Goal: Information Seeking & Learning: Check status

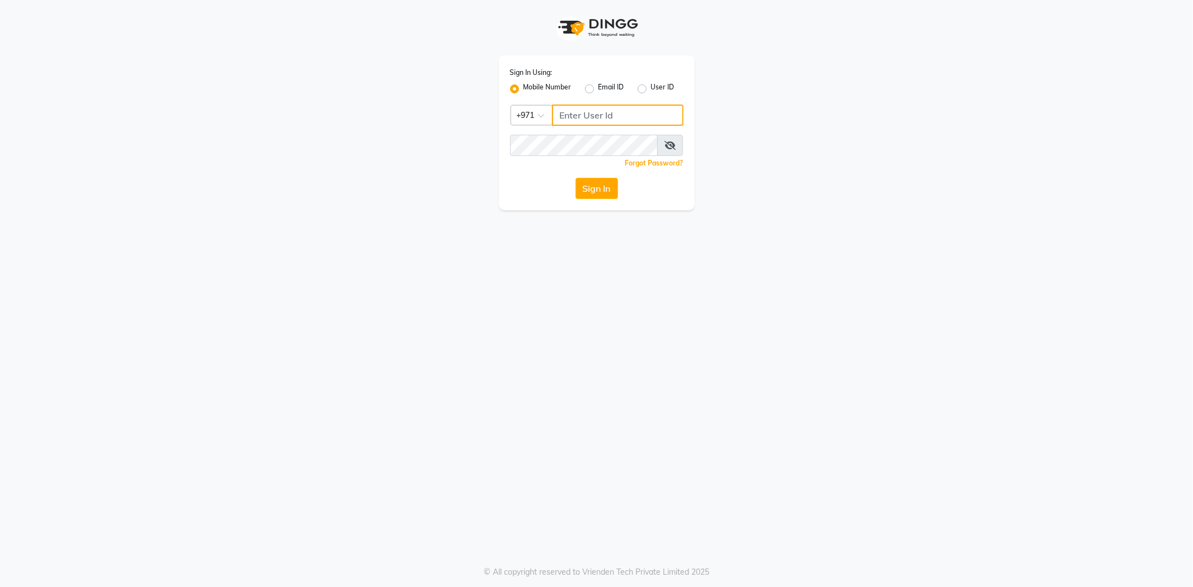
click at [600, 110] on input "Username" at bounding box center [617, 115] width 131 height 21
type input "556473214"
click at [669, 140] on span at bounding box center [670, 145] width 26 height 21
click at [669, 147] on icon at bounding box center [669, 145] width 11 height 9
click at [583, 191] on button "Sign In" at bounding box center [597, 188] width 43 height 21
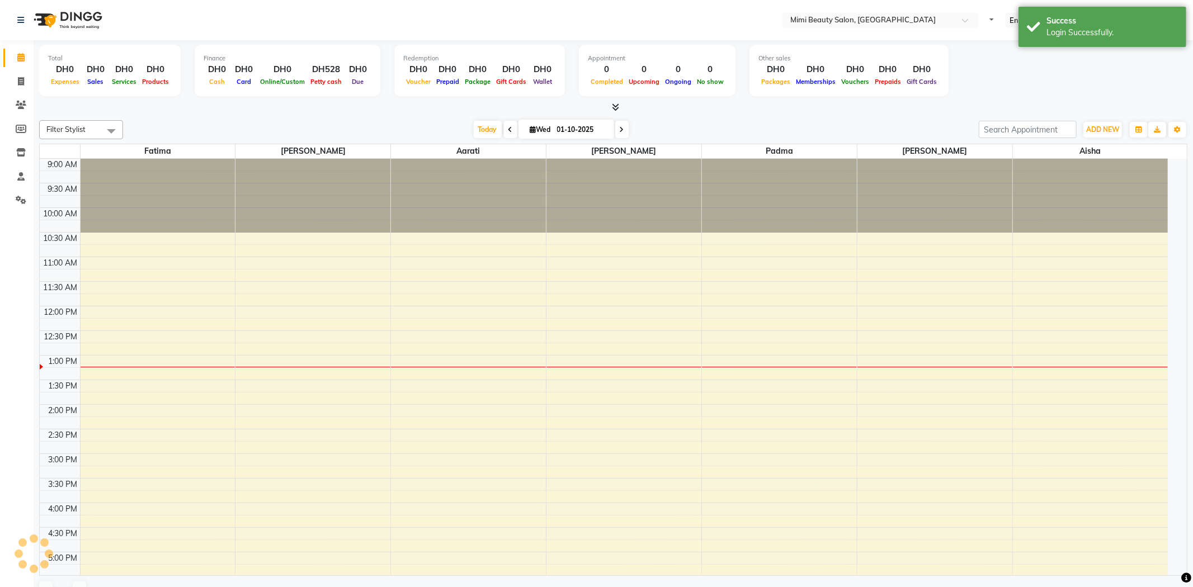
select select "en"
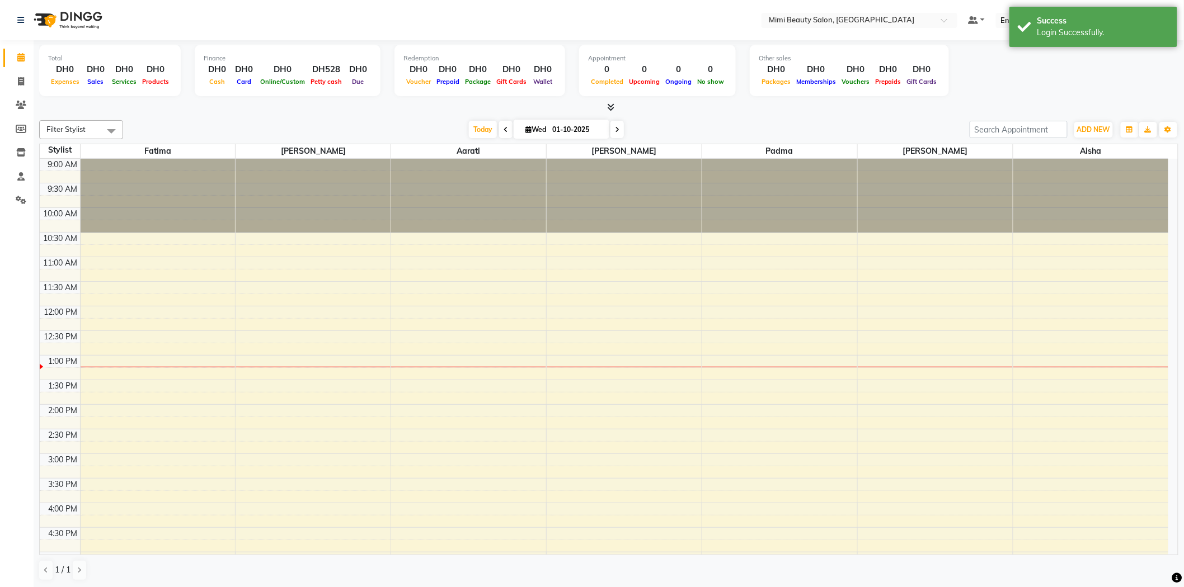
click at [503, 129] on icon at bounding box center [505, 129] width 4 height 7
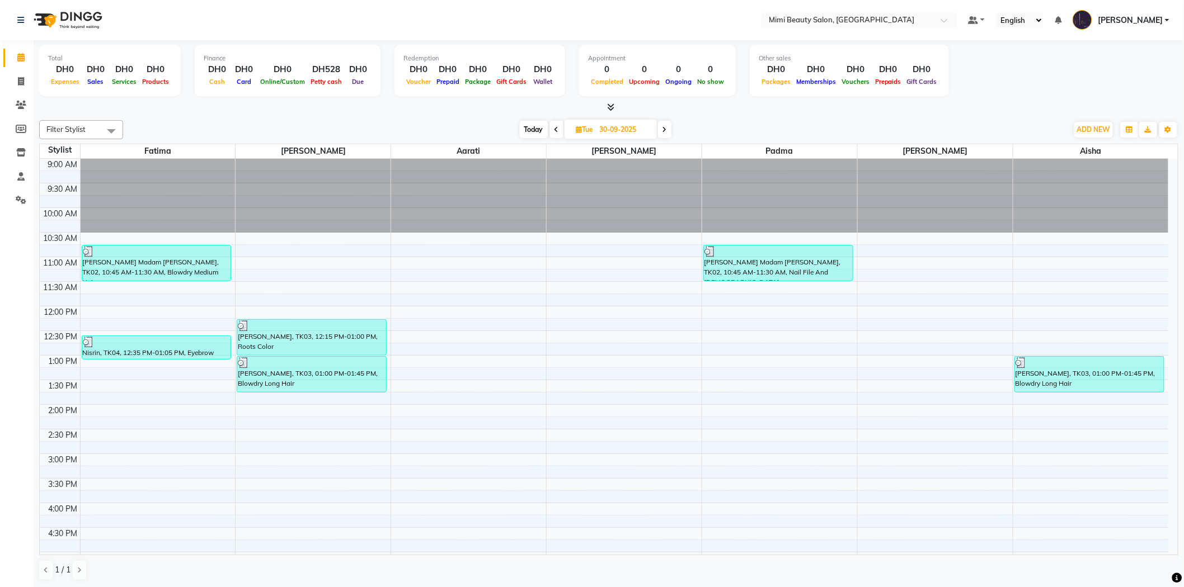
click at [534, 133] on span "Today" at bounding box center [534, 129] width 28 height 17
type input "01-10-2025"
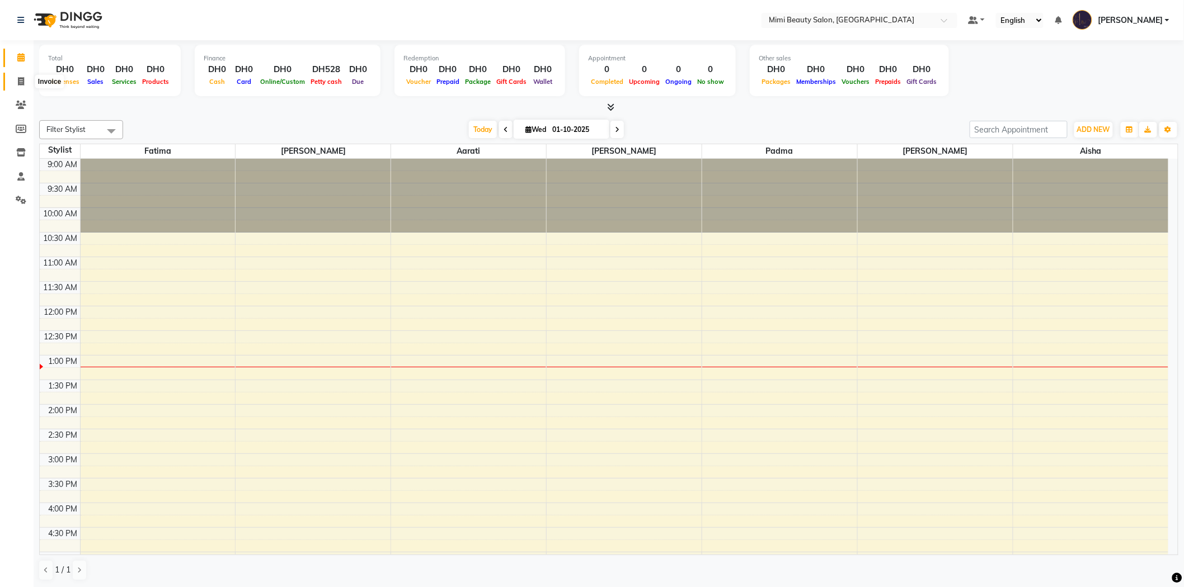
click at [21, 79] on icon at bounding box center [21, 81] width 6 height 8
select select "service"
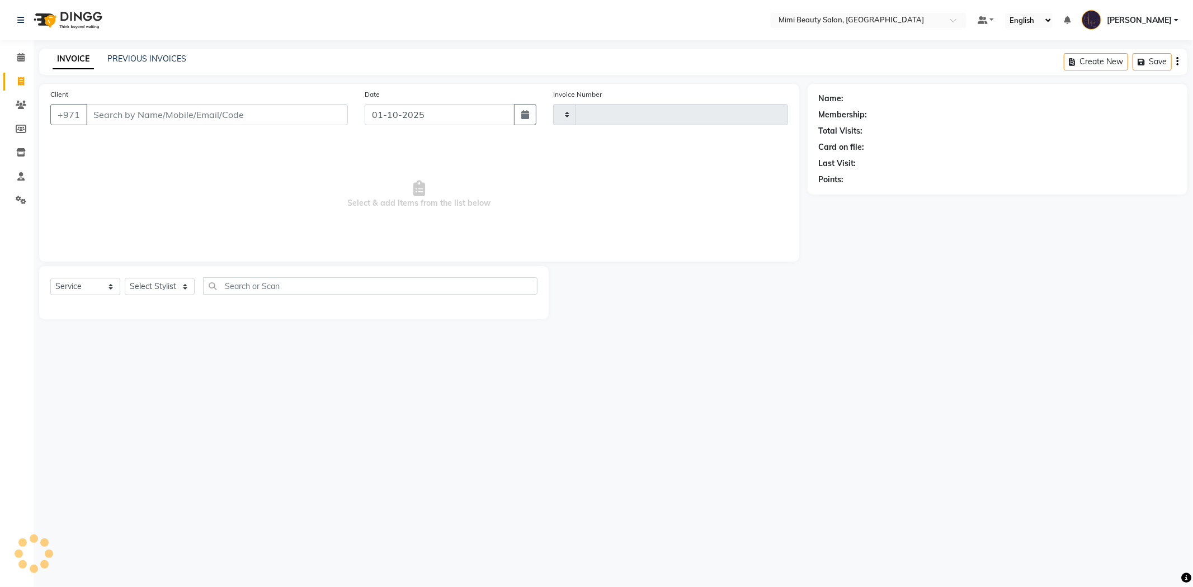
type input "1740"
select select "6756"
click at [172, 56] on link "PREVIOUS INVOICES" at bounding box center [146, 59] width 79 height 10
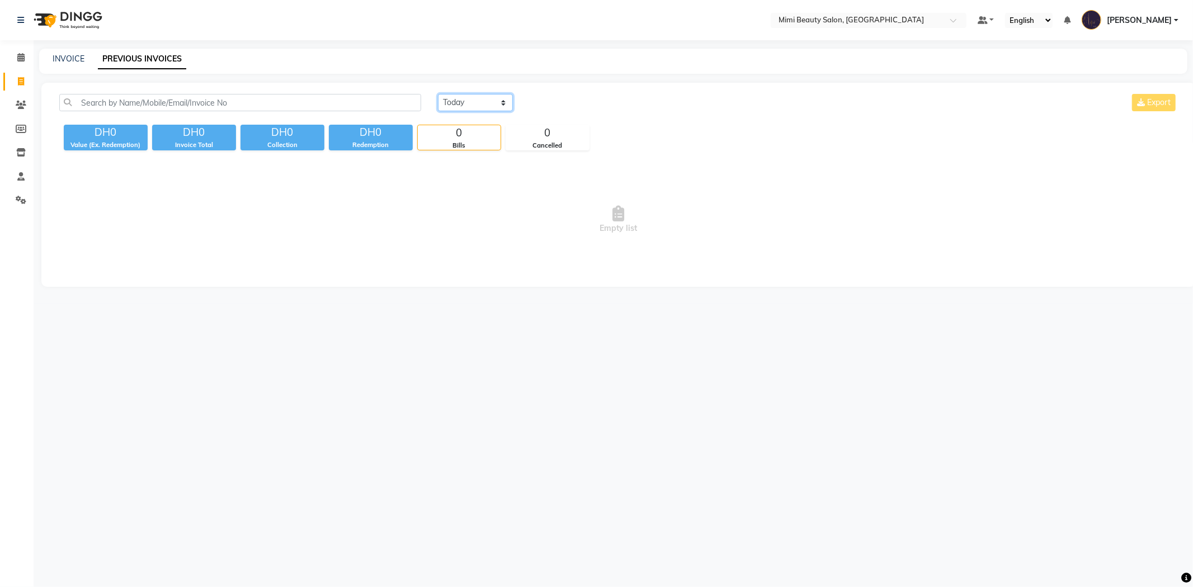
click at [489, 104] on select "[DATE] [DATE] Custom Range" at bounding box center [475, 102] width 75 height 17
select select "range"
click at [438, 94] on select "[DATE] [DATE] Custom Range" at bounding box center [475, 102] width 75 height 17
click at [588, 101] on input "01-10-2025" at bounding box center [566, 103] width 78 height 16
select select "10"
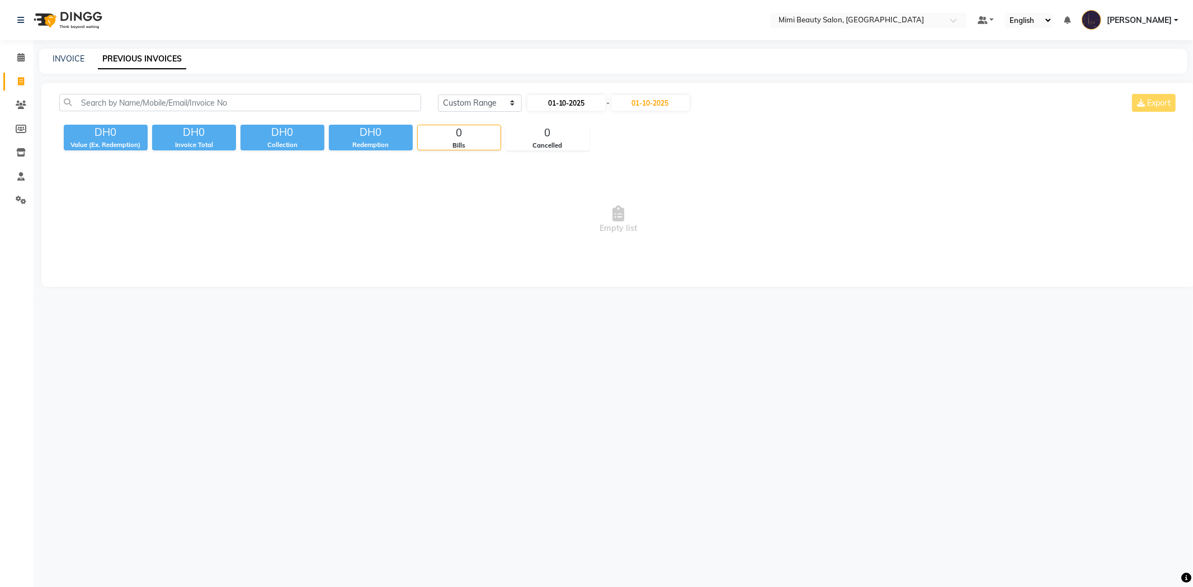
select select "2025"
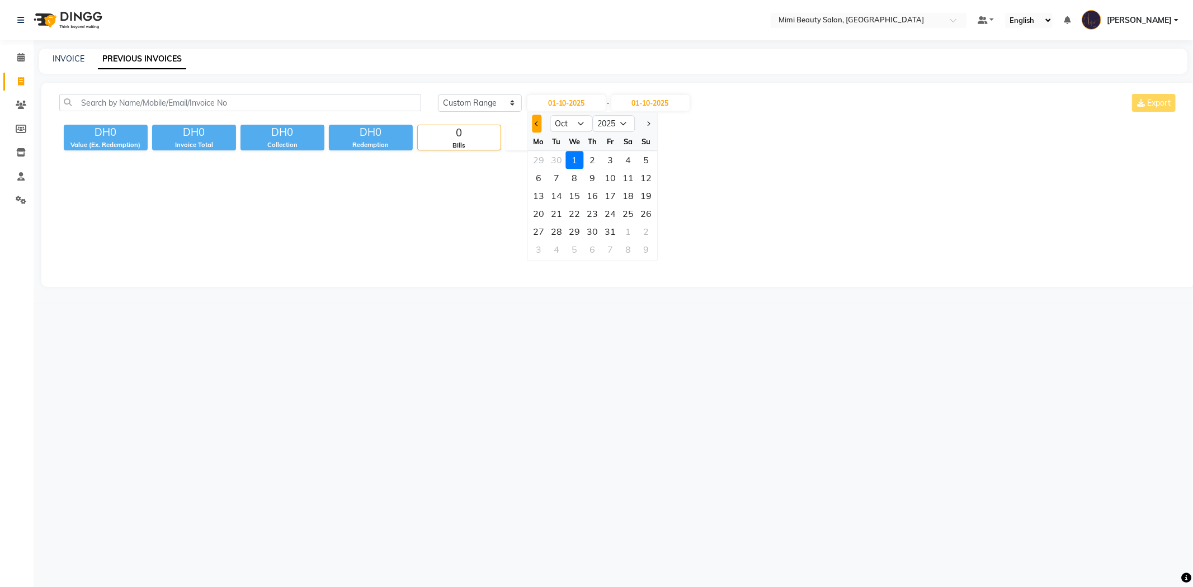
click at [535, 125] on button "Previous month" at bounding box center [537, 124] width 10 height 18
select select "9"
click at [535, 160] on div "1" at bounding box center [539, 160] width 18 height 18
type input "01-09-2025"
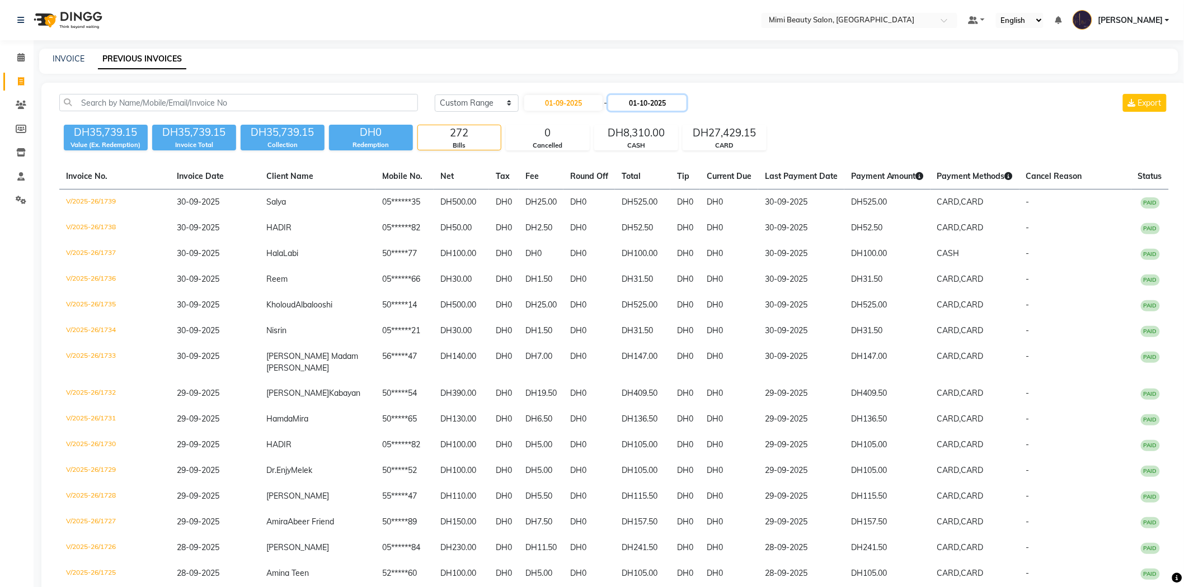
click at [647, 104] on input "01-10-2025" at bounding box center [647, 103] width 78 height 16
click at [620, 124] on button "Previous month" at bounding box center [622, 124] width 10 height 18
select select "9"
click at [645, 231] on div "30" at bounding box center [642, 232] width 18 height 18
type input "30-09-2025"
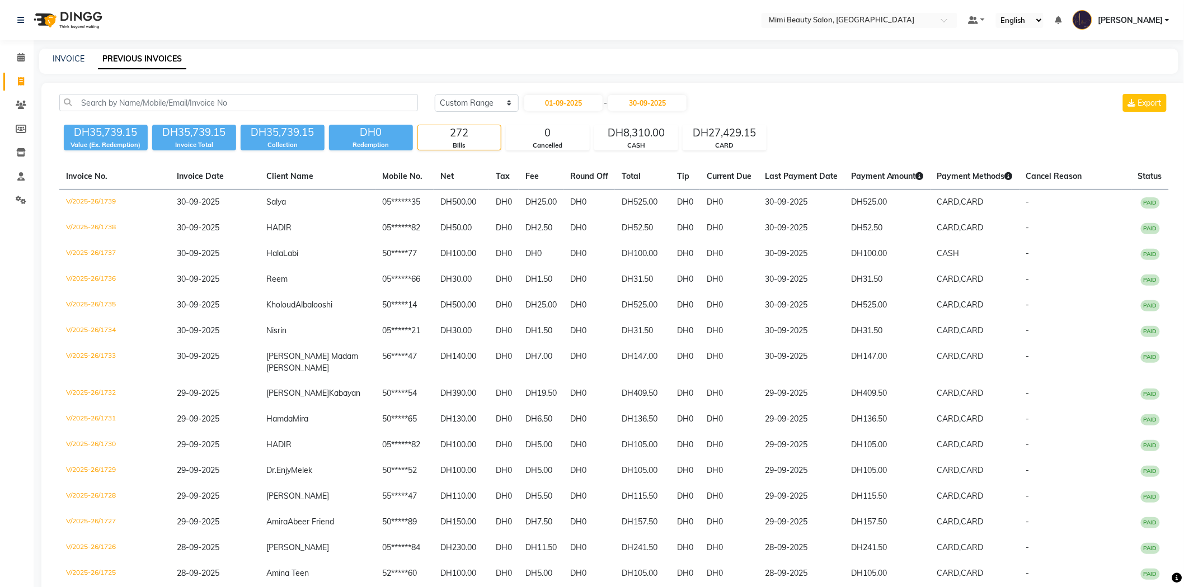
click at [800, 119] on div "[DATE] [DATE] Custom Range [DATE] - [DATE] Export" at bounding box center [801, 107] width 751 height 26
click at [20, 58] on icon at bounding box center [20, 57] width 7 height 8
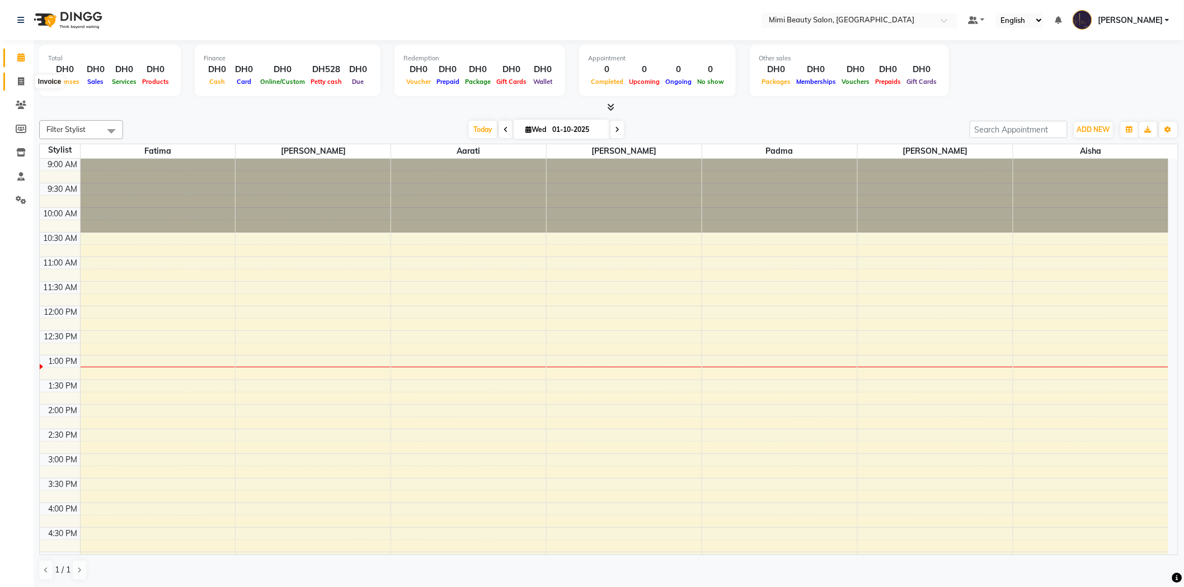
click at [23, 83] on icon at bounding box center [21, 81] width 6 height 8
select select "service"
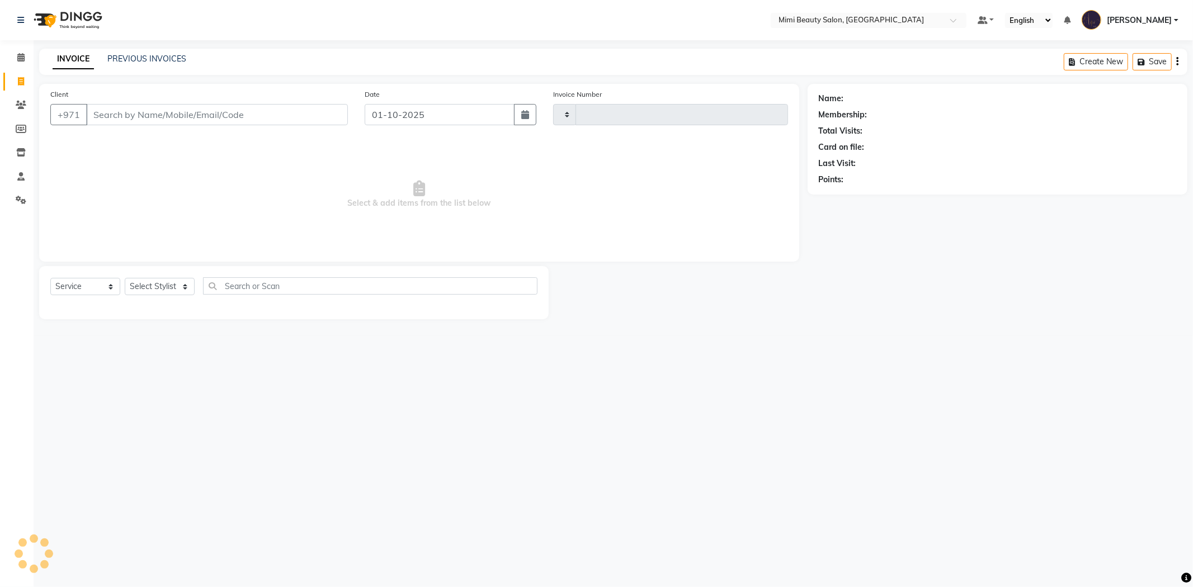
type input "1740"
select select "6756"
click at [20, 109] on icon at bounding box center [21, 105] width 11 height 8
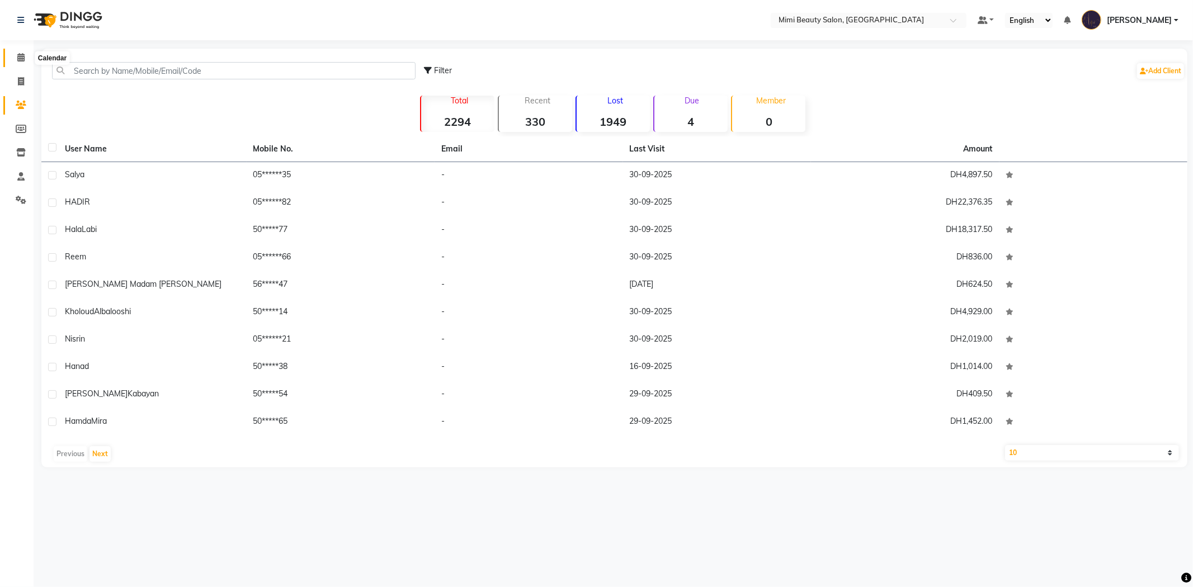
click at [18, 59] on icon at bounding box center [20, 57] width 7 height 8
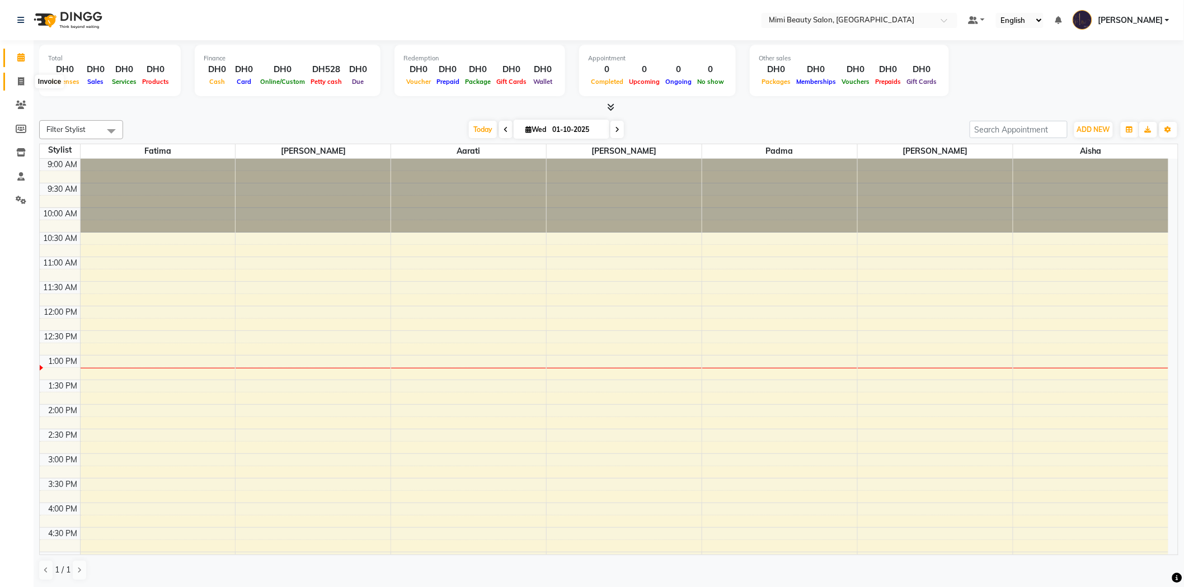
click at [15, 81] on span at bounding box center [21, 82] width 20 height 13
select select "service"
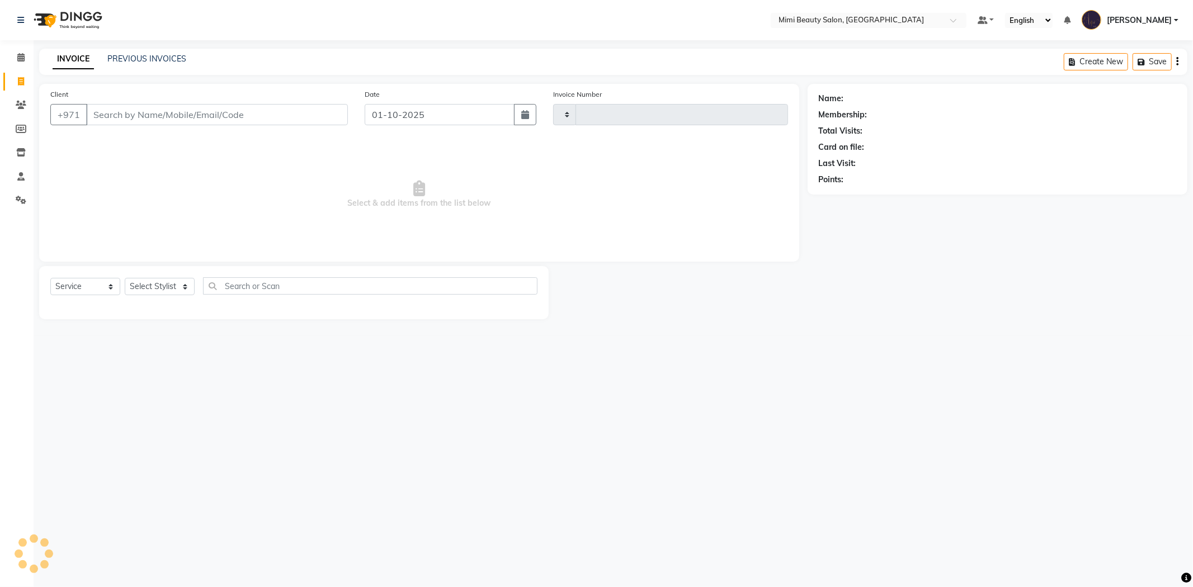
type input "1740"
select select "6756"
click at [167, 53] on div "INVOICE PREVIOUS INVOICES Create New Save" at bounding box center [613, 62] width 1148 height 26
click at [165, 60] on link "PREVIOUS INVOICES" at bounding box center [146, 59] width 79 height 10
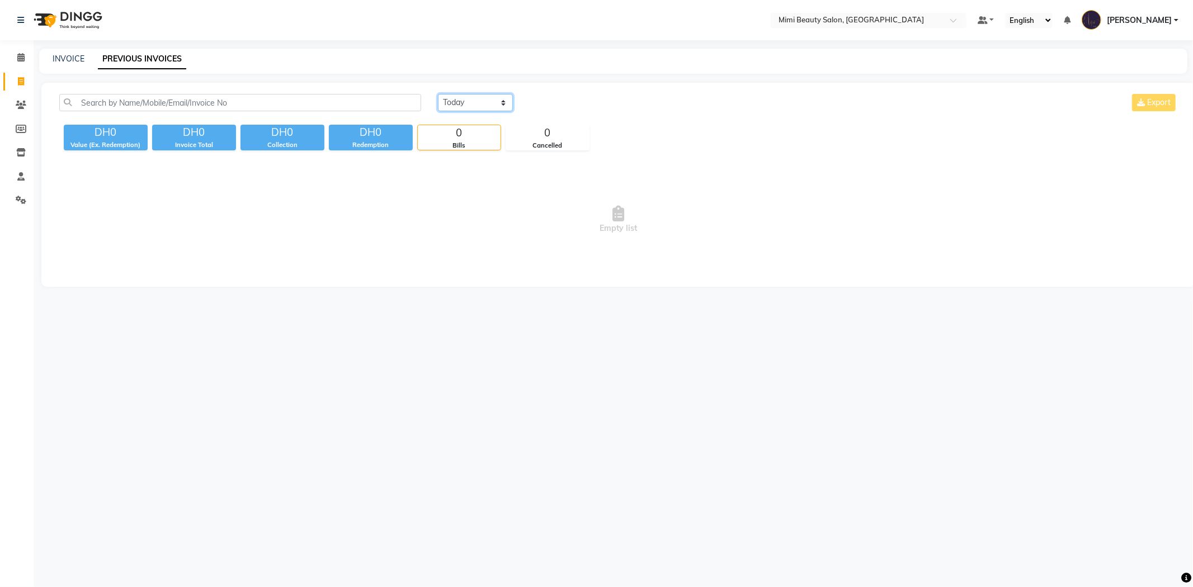
click at [482, 97] on select "[DATE] [DATE] Custom Range" at bounding box center [475, 102] width 75 height 17
select select "range"
click at [438, 94] on select "[DATE] [DATE] Custom Range" at bounding box center [475, 102] width 75 height 17
click at [587, 102] on input "01-10-2025" at bounding box center [566, 103] width 78 height 16
select select "10"
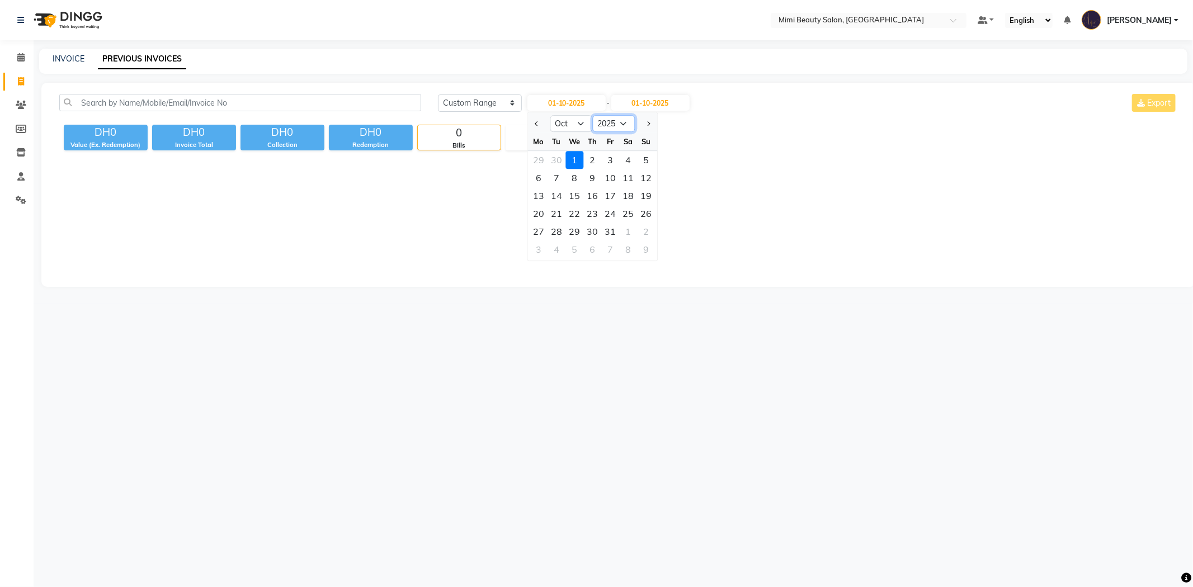
click at [611, 125] on select "2015 2016 2017 2018 2019 2020 2021 2022 2023 2024 2025 2026 2027 2028 2029 2030…" at bounding box center [613, 123] width 43 height 17
select select "2024"
click at [592, 115] on select "2015 2016 2017 2018 2019 2020 2021 2022 2023 2024 2025 2026 2027 2028 2029 2030…" at bounding box center [613, 123] width 43 height 17
click at [580, 124] on select "Jan Feb Mar Apr May Jun [DATE] Aug Sep Oct Nov Dec" at bounding box center [571, 123] width 43 height 17
select select "9"
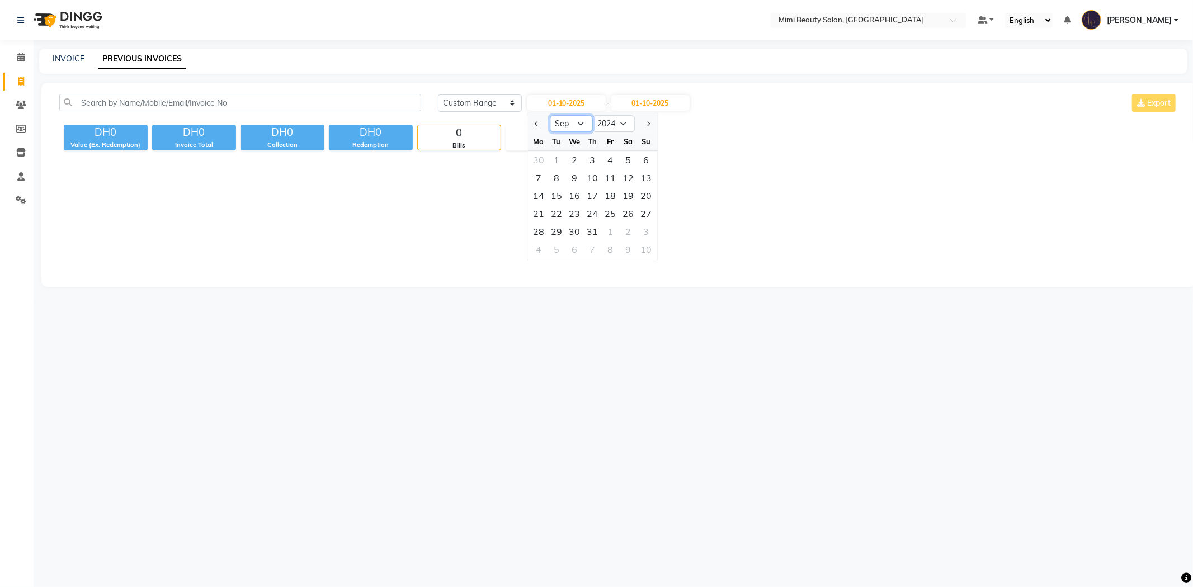
click at [550, 115] on select "Jan Feb Mar Apr May Jun [DATE] Aug Sep Oct Nov Dec" at bounding box center [571, 123] width 43 height 17
click at [651, 102] on input "01-10-2025" at bounding box center [650, 103] width 78 height 16
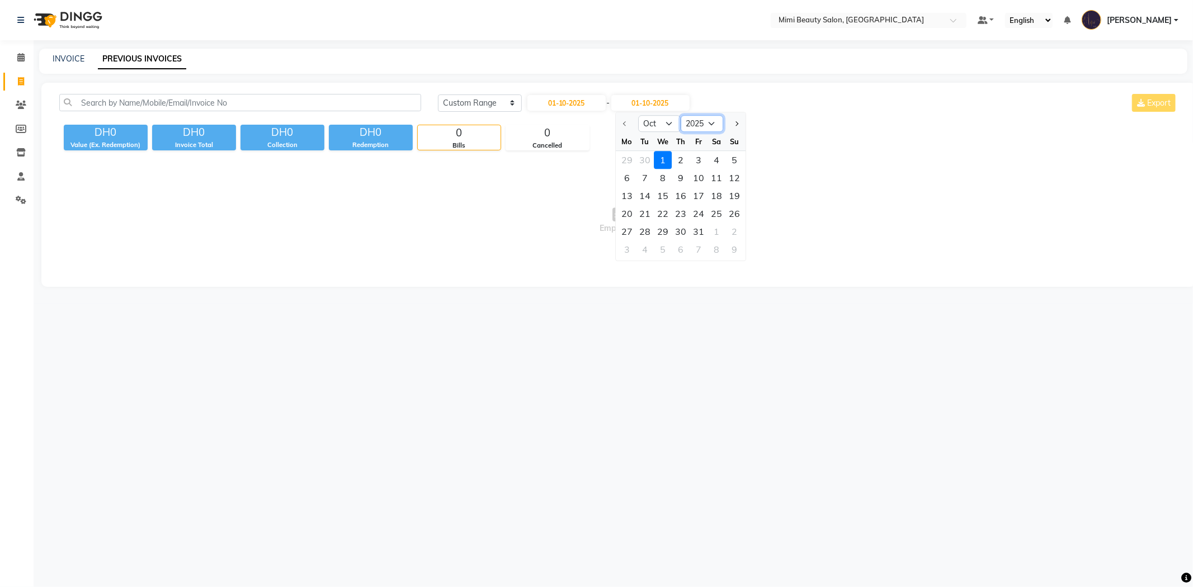
click at [711, 126] on select "2025 2026 2027 2028 2029 2030 2031 2032 2033 2034 2035" at bounding box center [702, 123] width 43 height 17
click at [580, 102] on input "01-10-2025" at bounding box center [566, 103] width 78 height 16
select select "10"
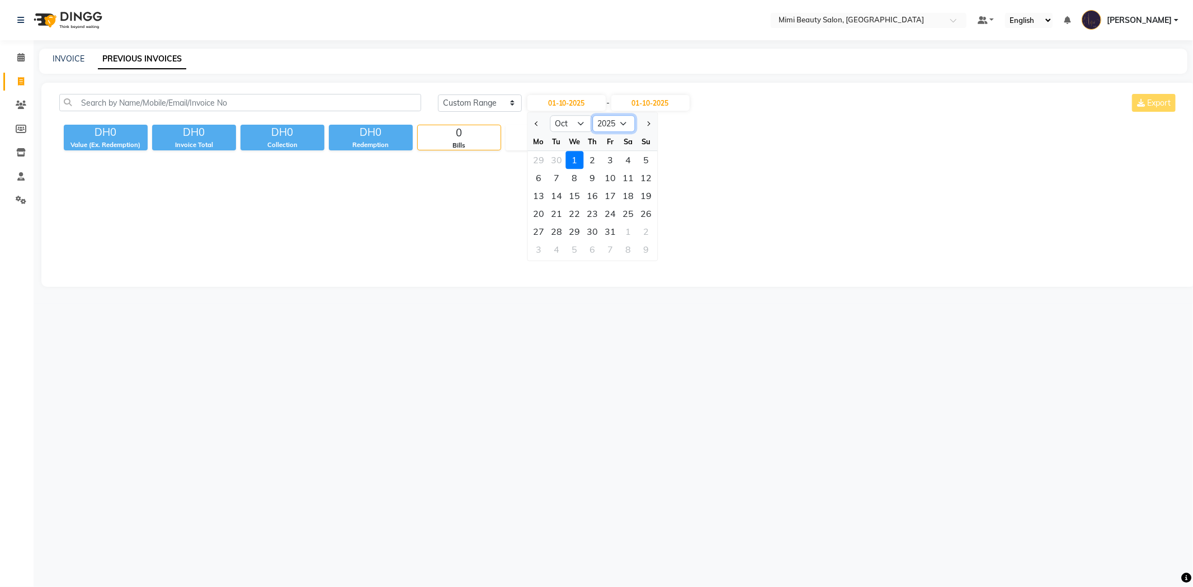
click at [626, 119] on select "2015 2016 2017 2018 2019 2020 2021 2022 2023 2024 2025 2026 2027 2028 2029 2030…" at bounding box center [613, 123] width 43 height 17
select select "2024"
click at [592, 115] on select "2015 2016 2017 2018 2019 2020 2021 2022 2023 2024 2025 2026 2027 2028 2029 2030…" at bounding box center [613, 123] width 43 height 17
click at [647, 99] on input "01-10-2025" at bounding box center [650, 103] width 78 height 16
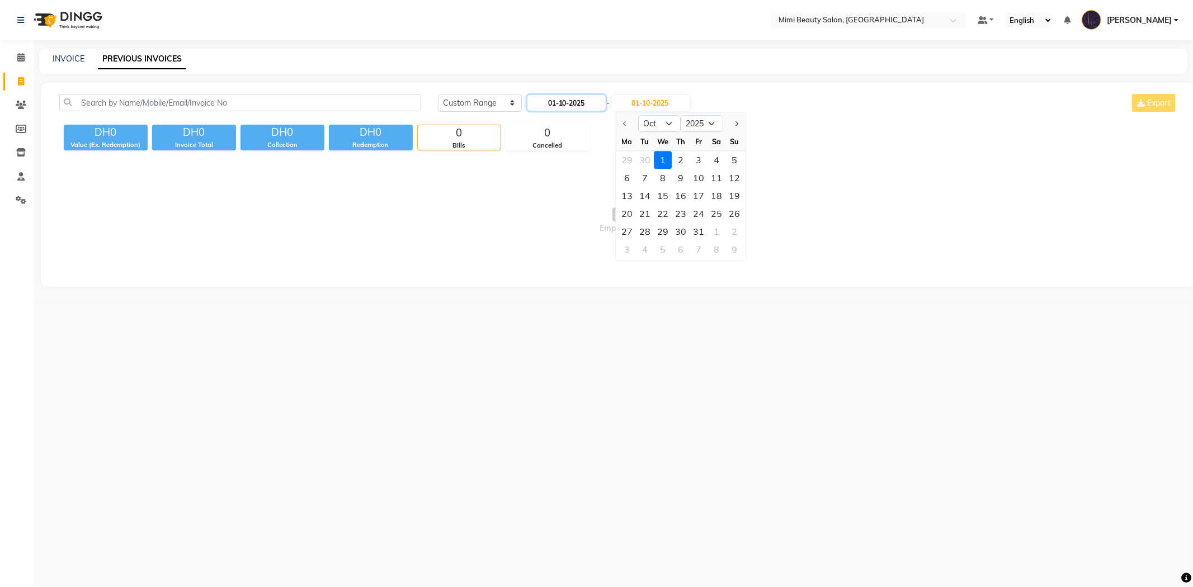
click at [584, 105] on input "01-10-2025" at bounding box center [566, 103] width 78 height 16
select select "10"
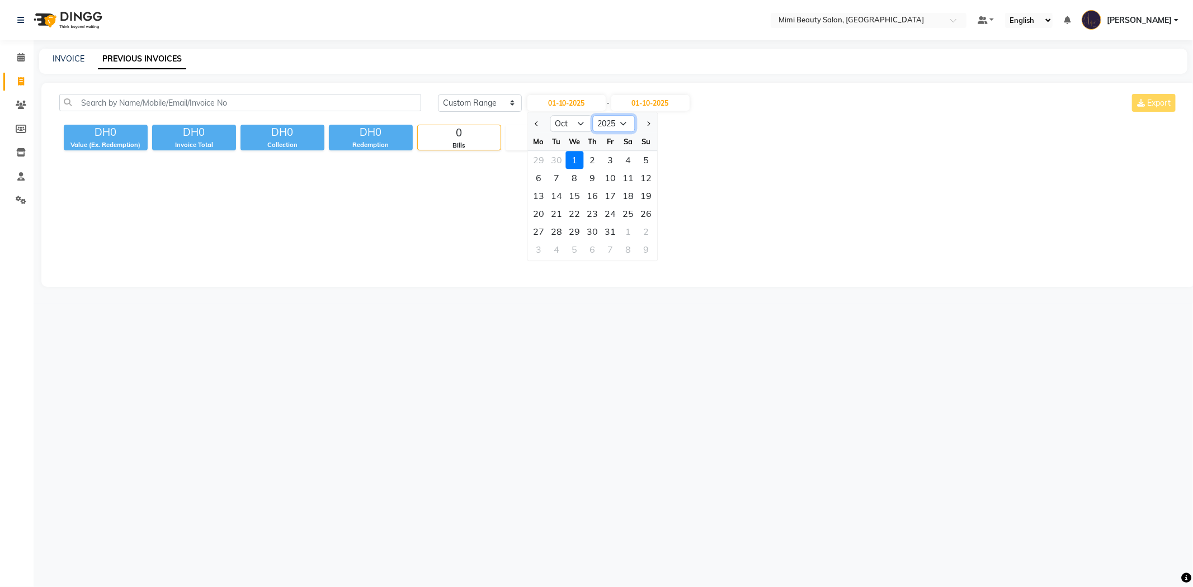
click at [626, 125] on select "2015 2016 2017 2018 2019 2020 2021 2022 2023 2024 2025 2026 2027 2028 2029 2030…" at bounding box center [613, 123] width 43 height 17
select select "2024"
click at [592, 115] on select "2015 2016 2017 2018 2019 2020 2021 2022 2023 2024 2025 2026 2027 2028 2029 2030…" at bounding box center [613, 123] width 43 height 17
click at [554, 155] on div "1" at bounding box center [557, 160] width 18 height 18
type input "[DATE]"
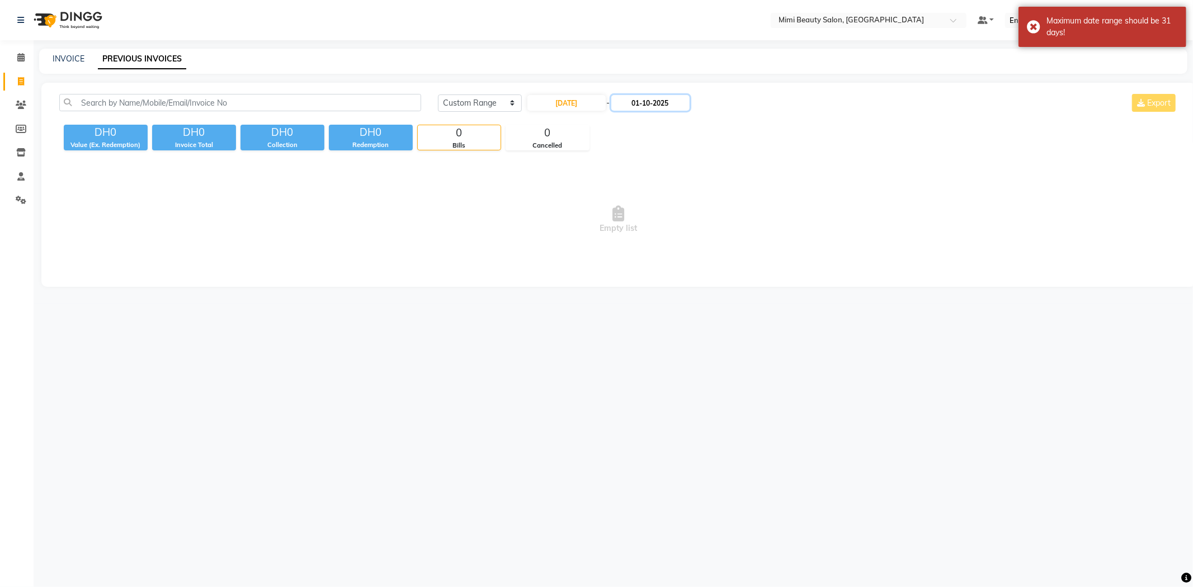
click at [646, 106] on input "01-10-2025" at bounding box center [650, 103] width 78 height 16
select select "10"
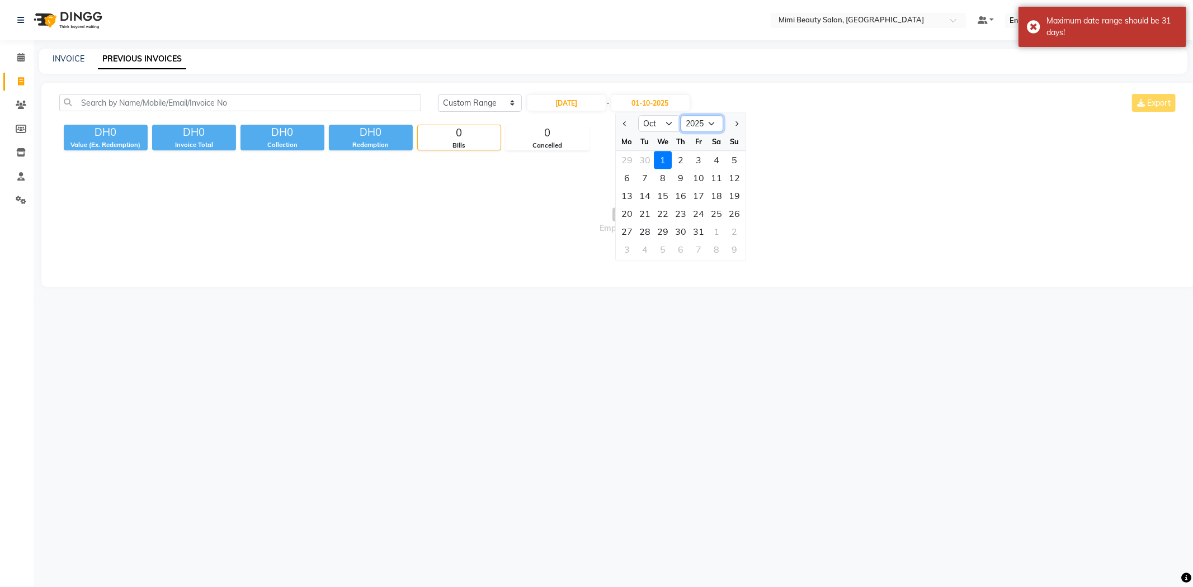
click at [713, 122] on select "2024 2025 2026 2027 2028 2029 2030 2031 2032 2033 2034 2035" at bounding box center [702, 123] width 43 height 17
select select "2024"
click at [681, 115] on select "2024 2025 2026 2027 2028 2029 2030 2031 2032 2033 2034 2035" at bounding box center [702, 123] width 43 height 17
drag, startPoint x: 603, startPoint y: 106, endPoint x: 597, endPoint y: 104, distance: 6.0
click at [600, 105] on input "[DATE]" at bounding box center [566, 103] width 78 height 16
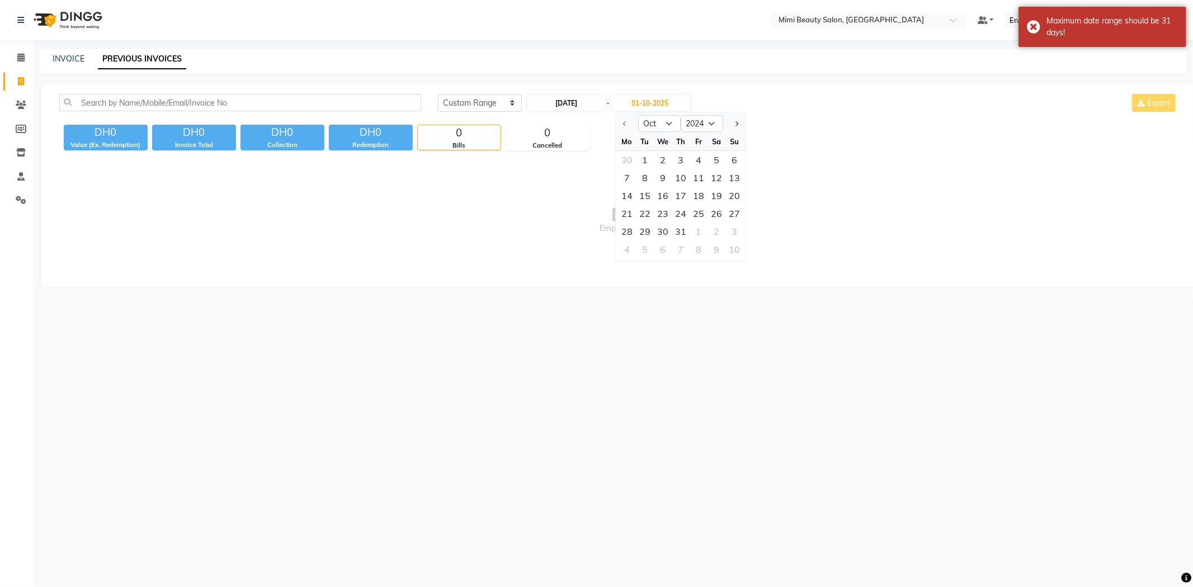
select select "10"
select select "2024"
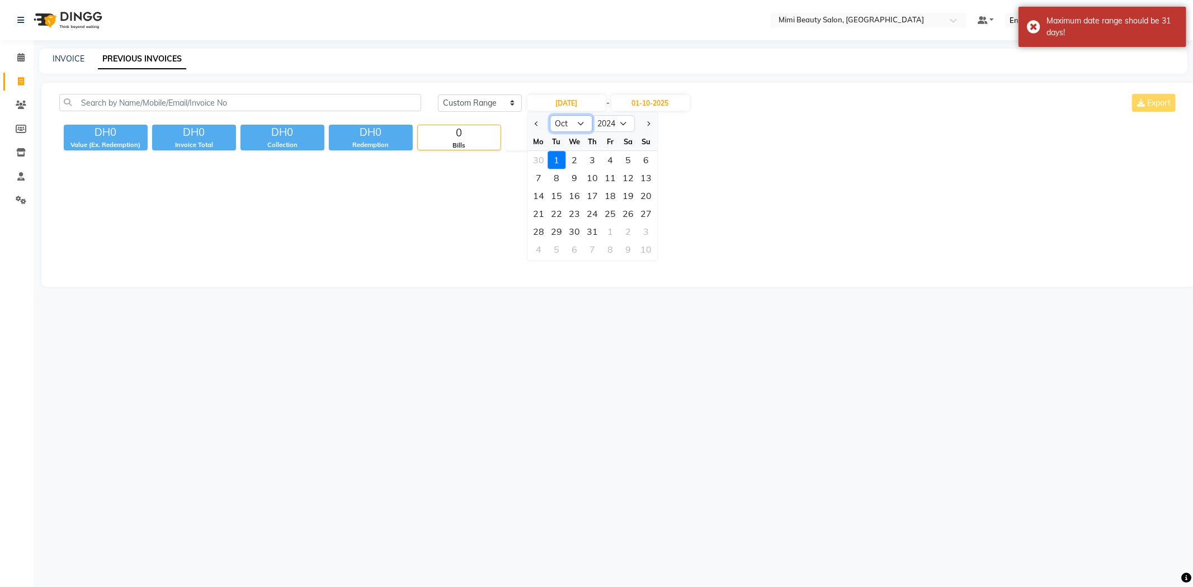
click at [583, 124] on select "Jan Feb Mar Apr May Jun [DATE] Aug Sep Oct Nov Dec" at bounding box center [571, 123] width 43 height 17
click at [536, 124] on span "Previous month" at bounding box center [537, 123] width 4 height 4
select select "9"
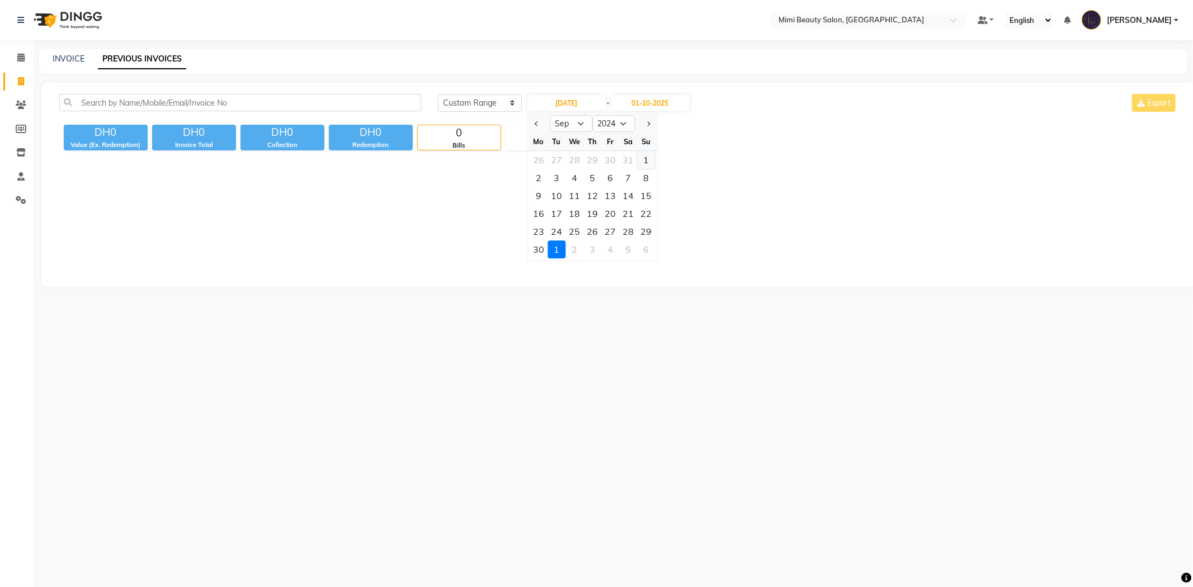
click at [644, 158] on div "1" at bounding box center [646, 160] width 18 height 18
type input "[DATE]"
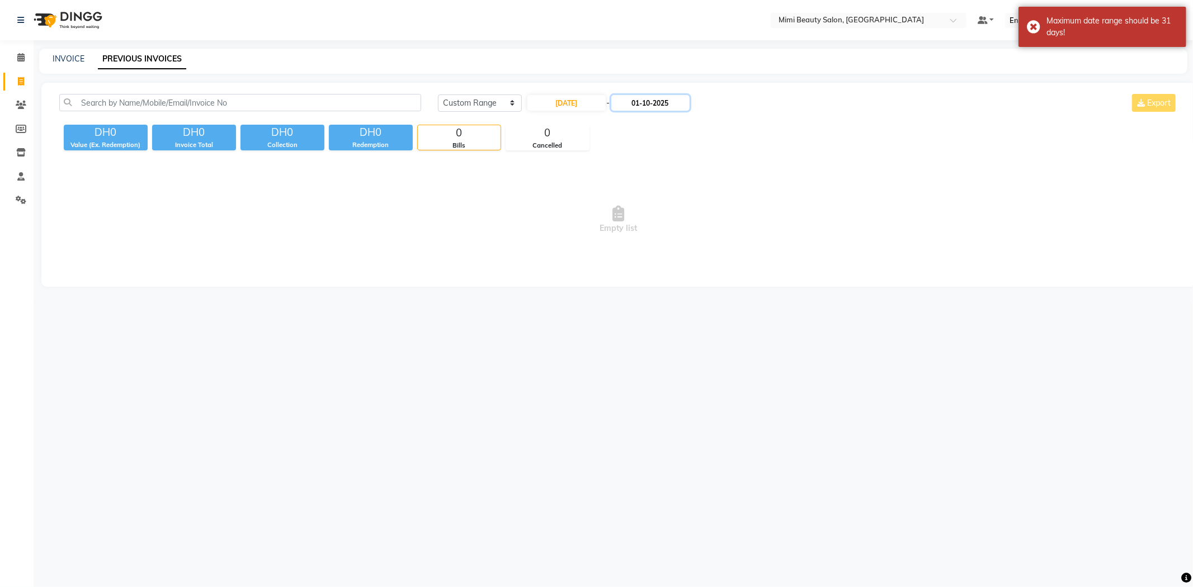
click at [654, 101] on input "01-10-2025" at bounding box center [650, 103] width 78 height 16
select select "10"
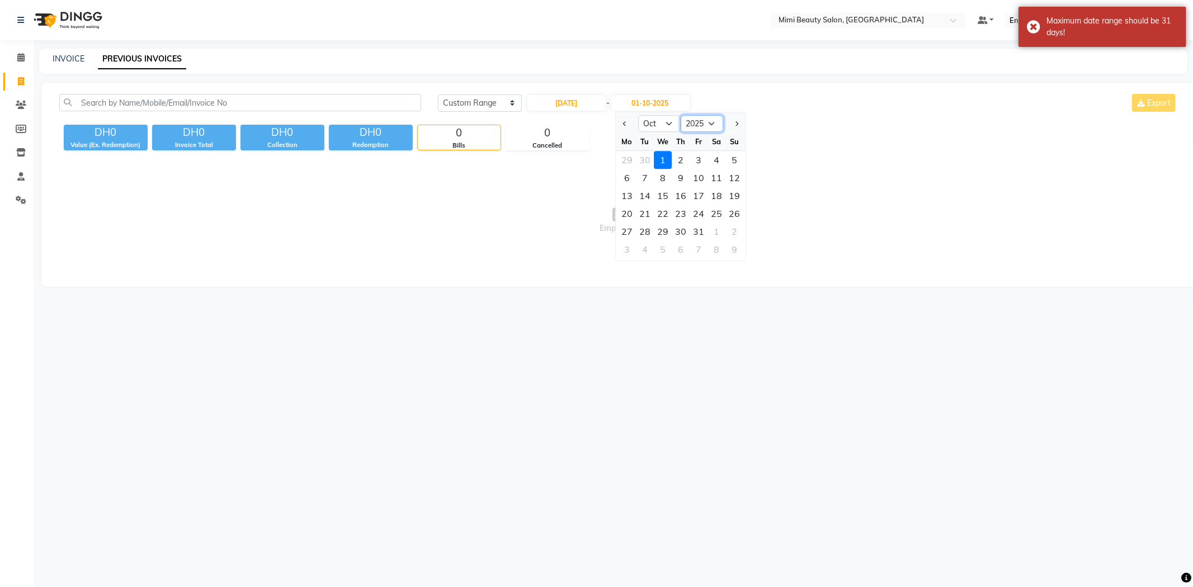
click at [691, 118] on select "2024 2025 2026 2027 2028 2029 2030 2031 2032 2033 2034 2035" at bounding box center [702, 123] width 43 height 17
select select "2024"
click at [681, 115] on select "2024 2025 2026 2027 2028 2029 2030 2031 2032 2033 2034 2035" at bounding box center [702, 123] width 43 height 17
click at [653, 123] on select "Sep Oct Nov Dec" at bounding box center [659, 123] width 43 height 17
select select "9"
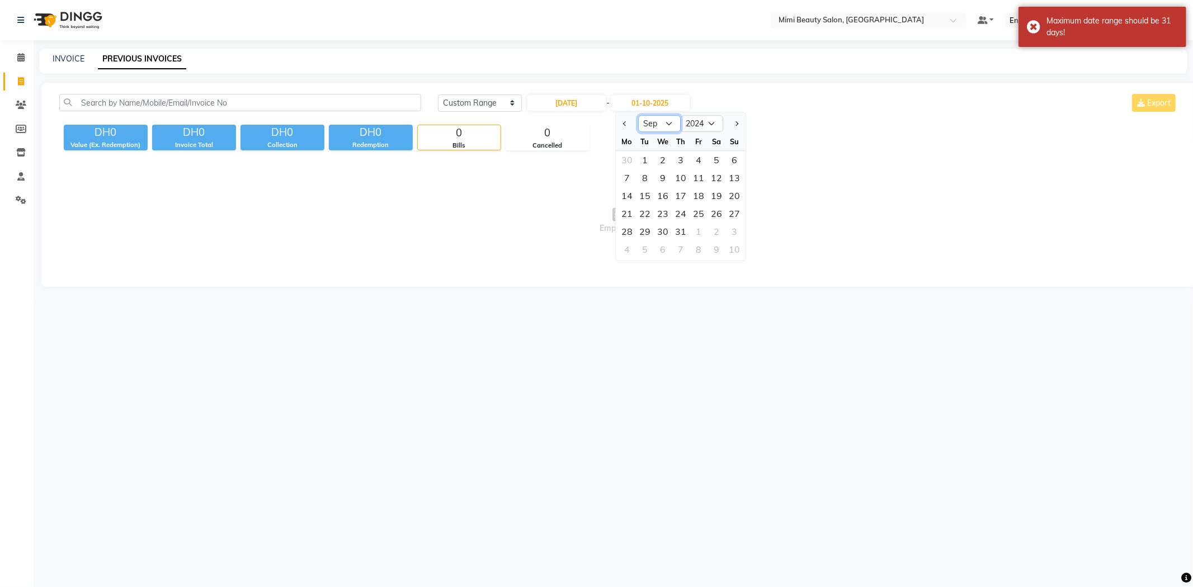
click at [638, 115] on select "Sep Oct Nov Dec" at bounding box center [659, 123] width 43 height 17
click at [628, 249] on div "30" at bounding box center [627, 250] width 18 height 18
type input "[DATE]"
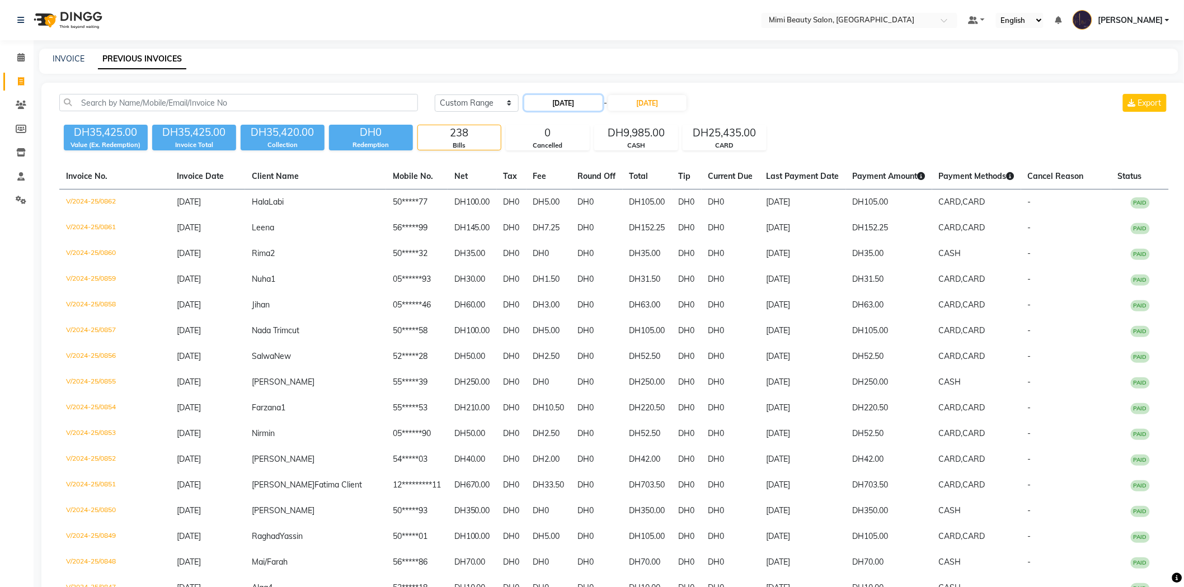
click at [570, 104] on input "[DATE]" at bounding box center [563, 103] width 78 height 16
select select "9"
select select "2024"
click at [641, 121] on button "Next month" at bounding box center [645, 124] width 10 height 18
select select "10"
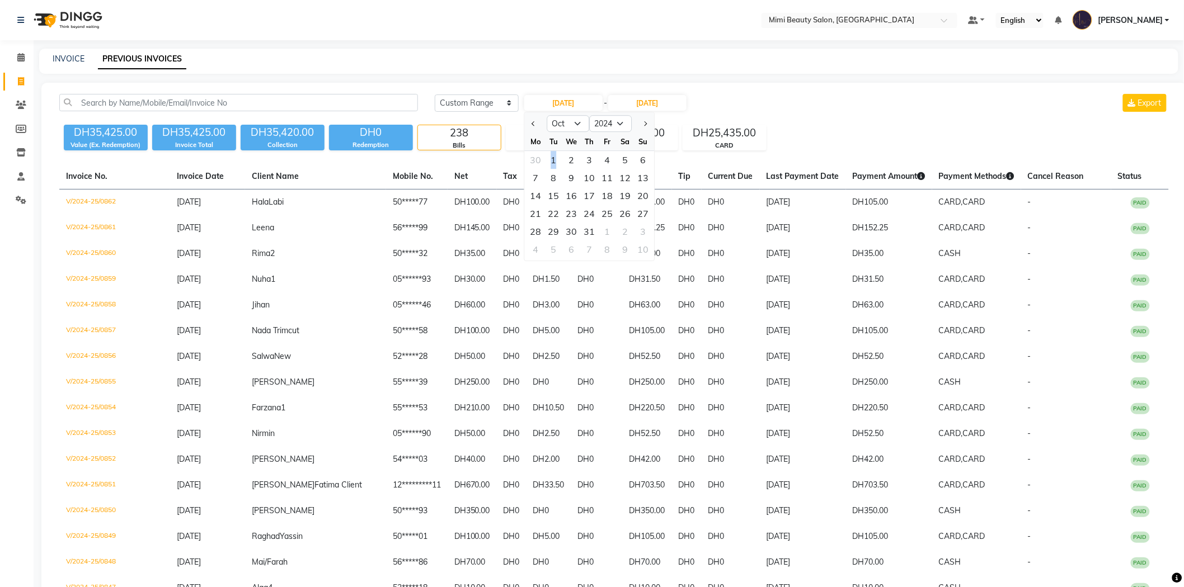
click at [553, 158] on div "1" at bounding box center [553, 160] width 18 height 18
type input "[DATE]"
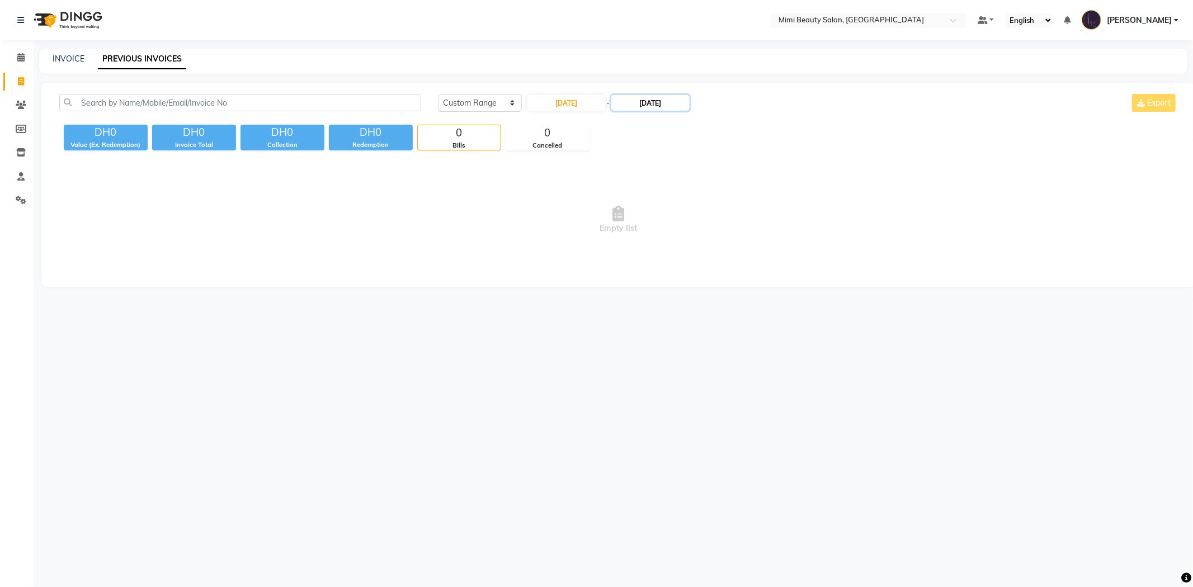
click at [656, 107] on input "[DATE]" at bounding box center [650, 103] width 78 height 16
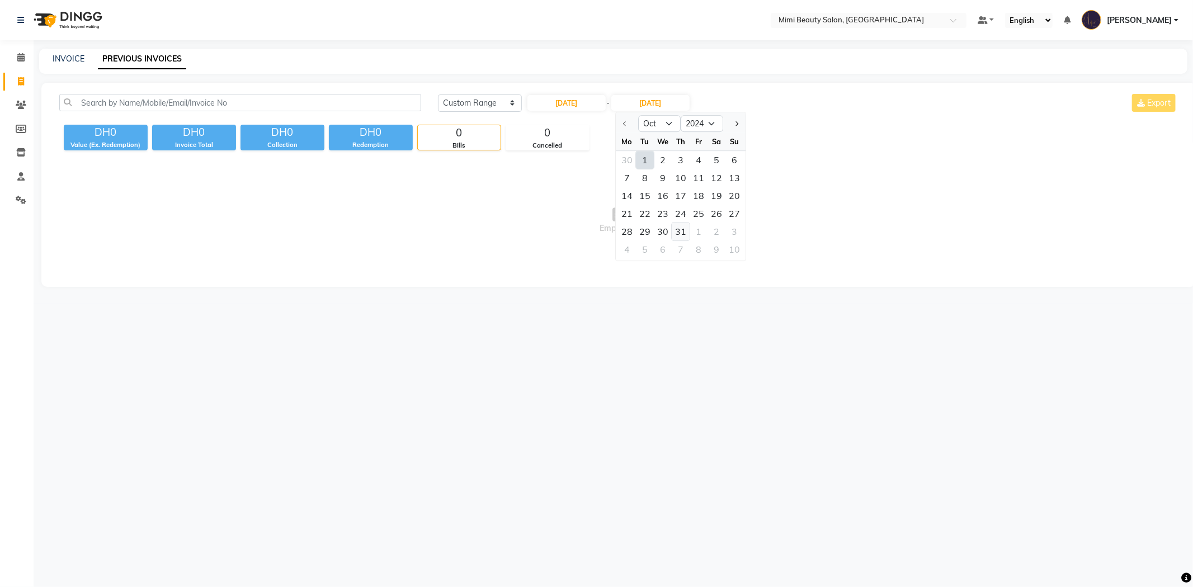
click at [681, 234] on div "31" at bounding box center [681, 232] width 18 height 18
type input "[DATE]"
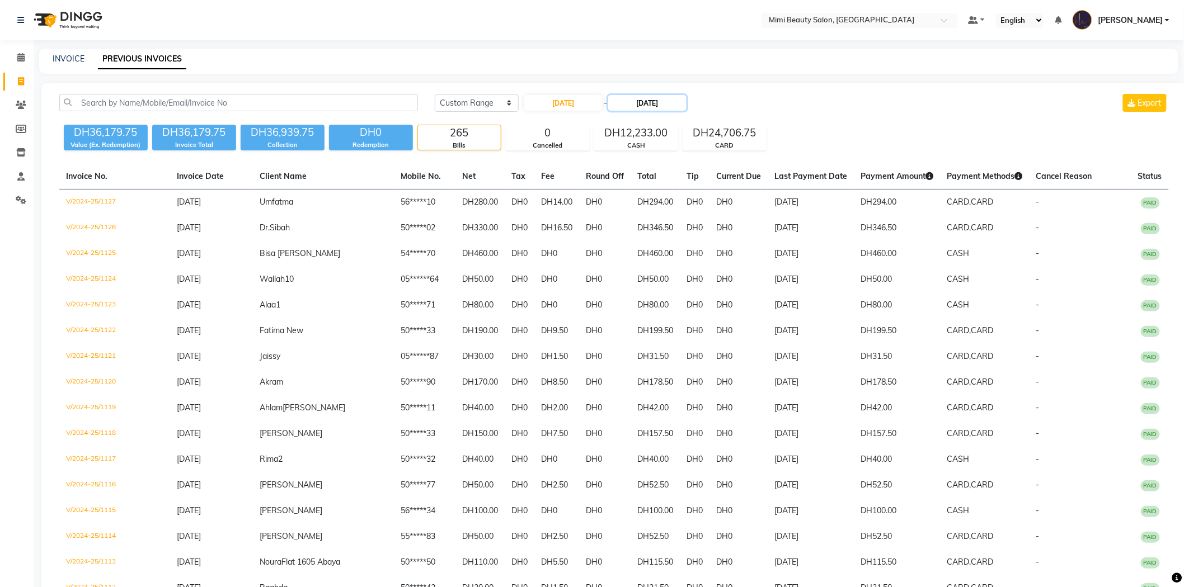
click at [652, 107] on input "[DATE]" at bounding box center [647, 103] width 78 height 16
click at [588, 107] on input "[DATE]" at bounding box center [563, 103] width 78 height 16
select select "10"
select select "2024"
click at [641, 125] on button "Next month" at bounding box center [645, 124] width 10 height 18
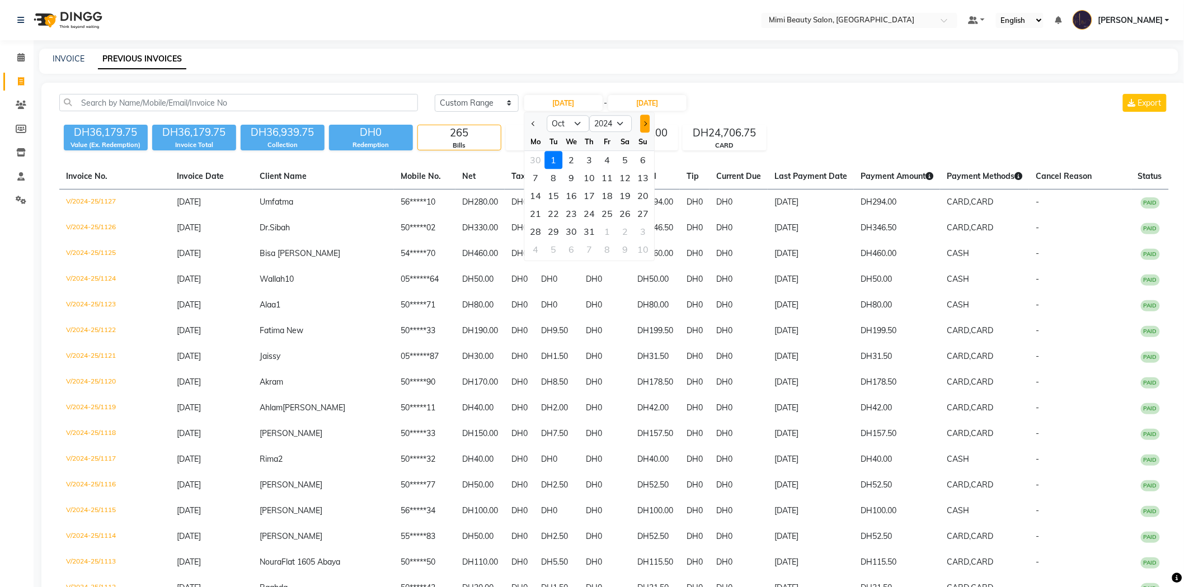
select select "11"
click at [606, 158] on div "1" at bounding box center [607, 160] width 18 height 18
type input "[DATE]"
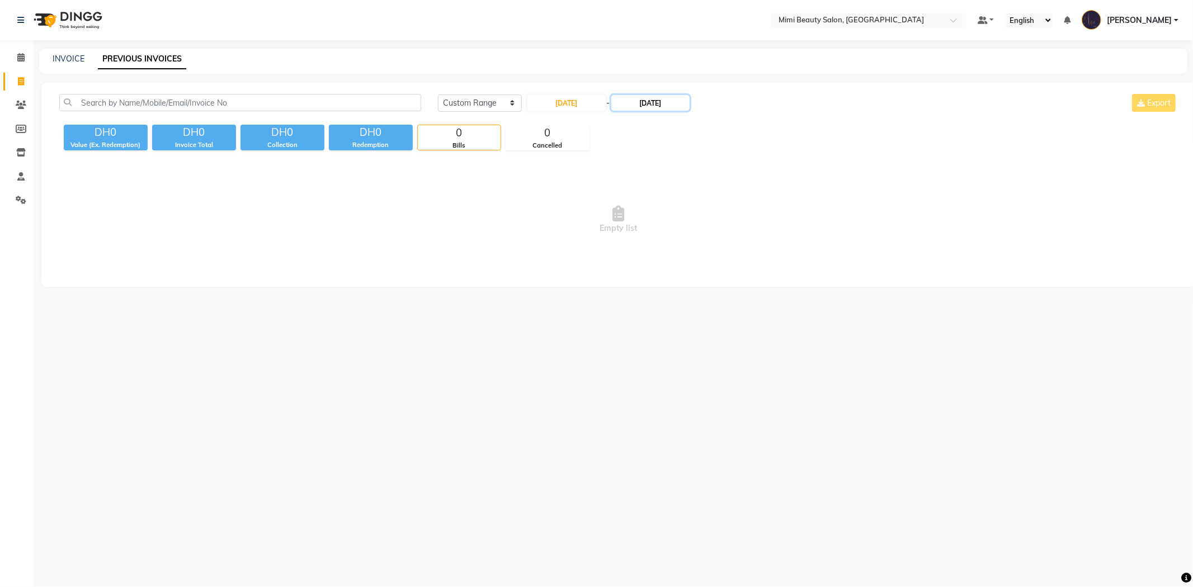
click at [645, 103] on input "[DATE]" at bounding box center [650, 103] width 78 height 16
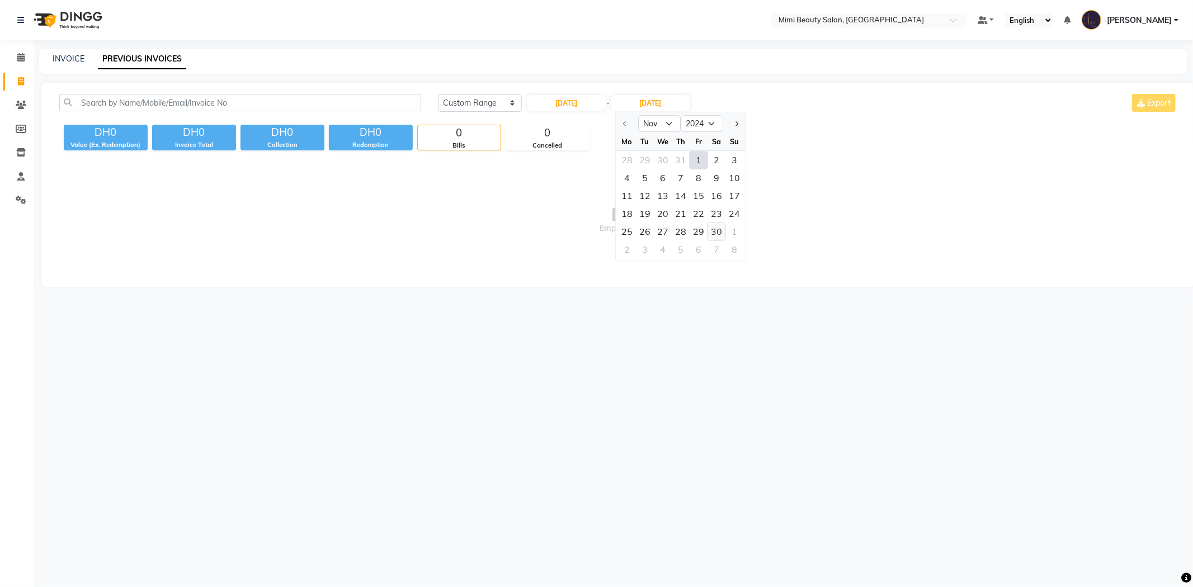
click at [714, 234] on div "30" at bounding box center [717, 232] width 18 height 18
type input "[DATE]"
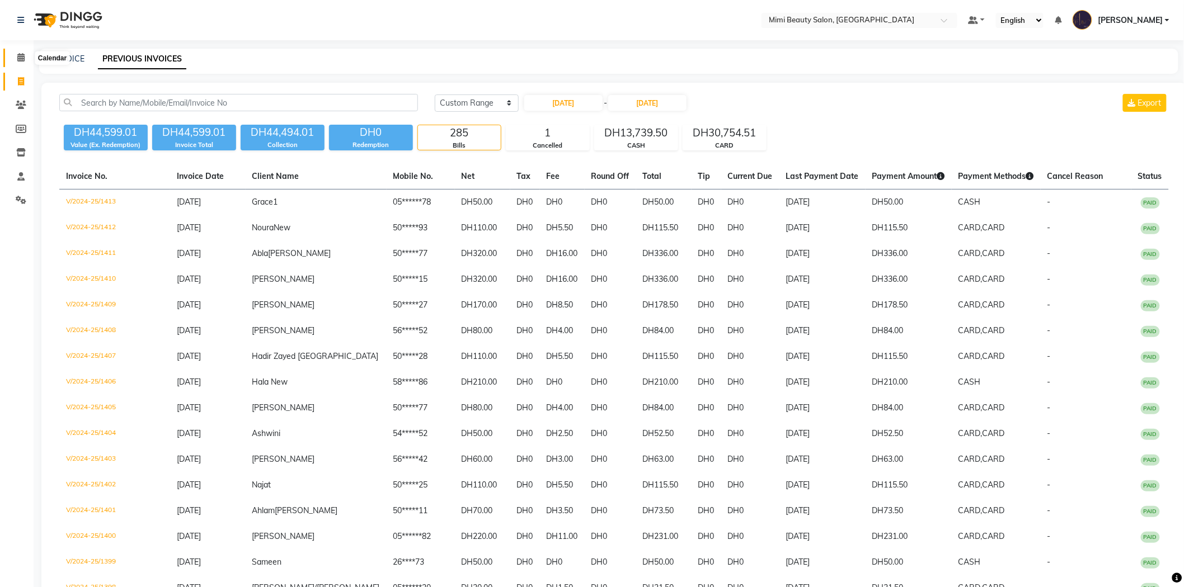
click at [14, 62] on span at bounding box center [21, 57] width 20 height 13
